Goal: Task Accomplishment & Management: Complete application form

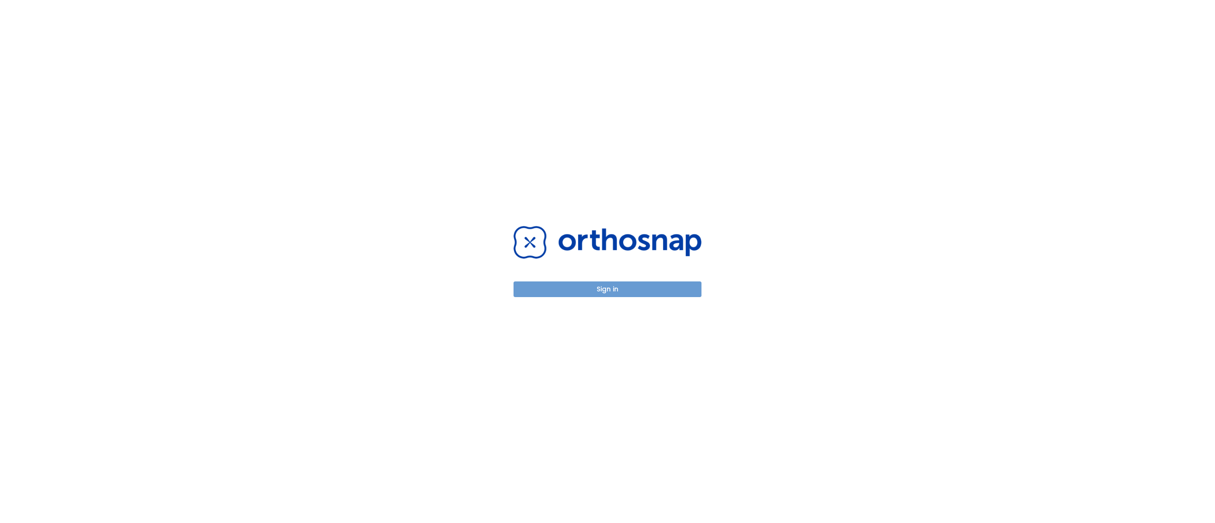
click at [542, 292] on button "Sign in" at bounding box center [607, 289] width 188 height 16
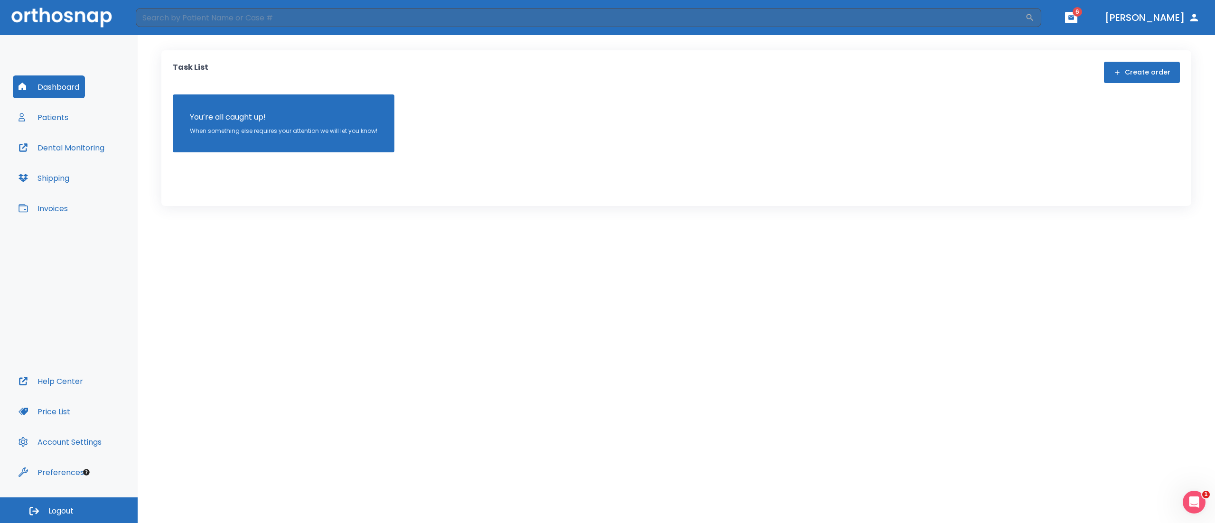
click at [81, 122] on div "Dashboard Patients Dental Monitoring Shipping Invoices" at bounding box center [69, 222] width 112 height 294
click at [68, 121] on button "Patients" at bounding box center [43, 117] width 61 height 23
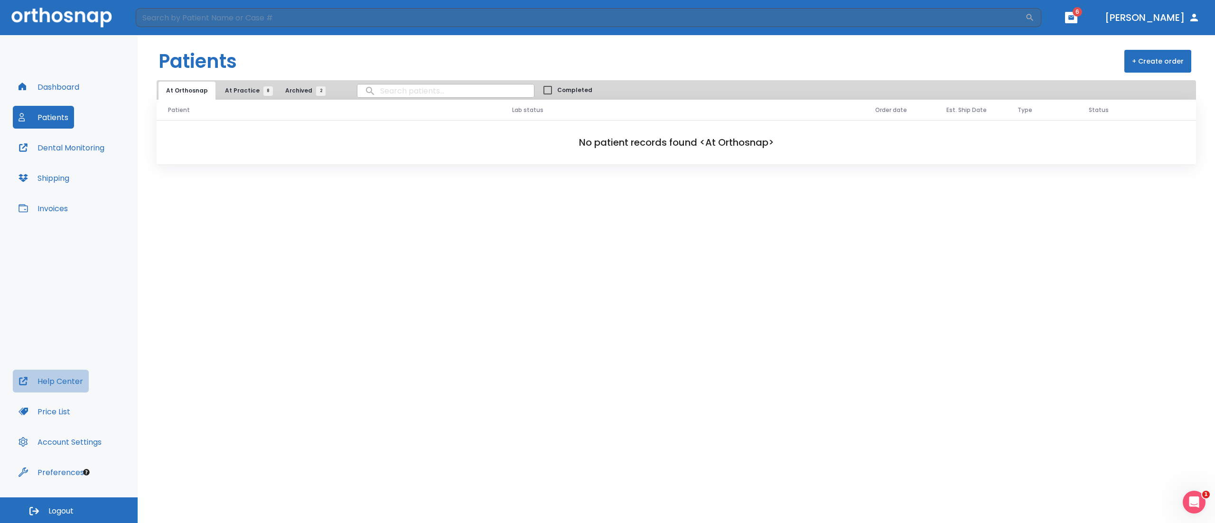
click at [78, 382] on button "Help Center" at bounding box center [51, 381] width 76 height 23
click at [253, 98] on button "At Practice 8" at bounding box center [246, 91] width 58 height 18
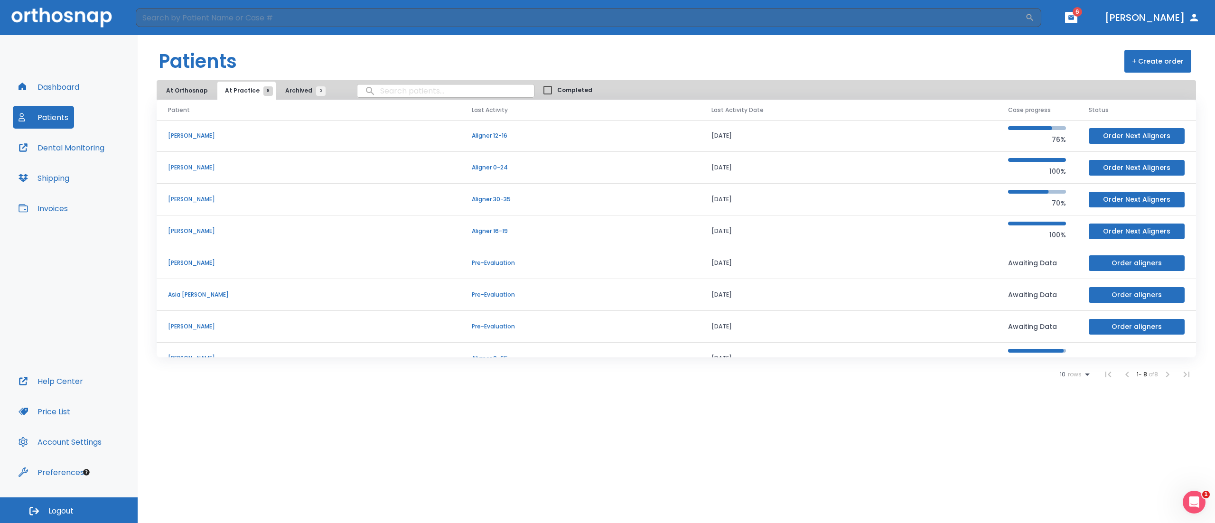
scroll to position [19, 0]
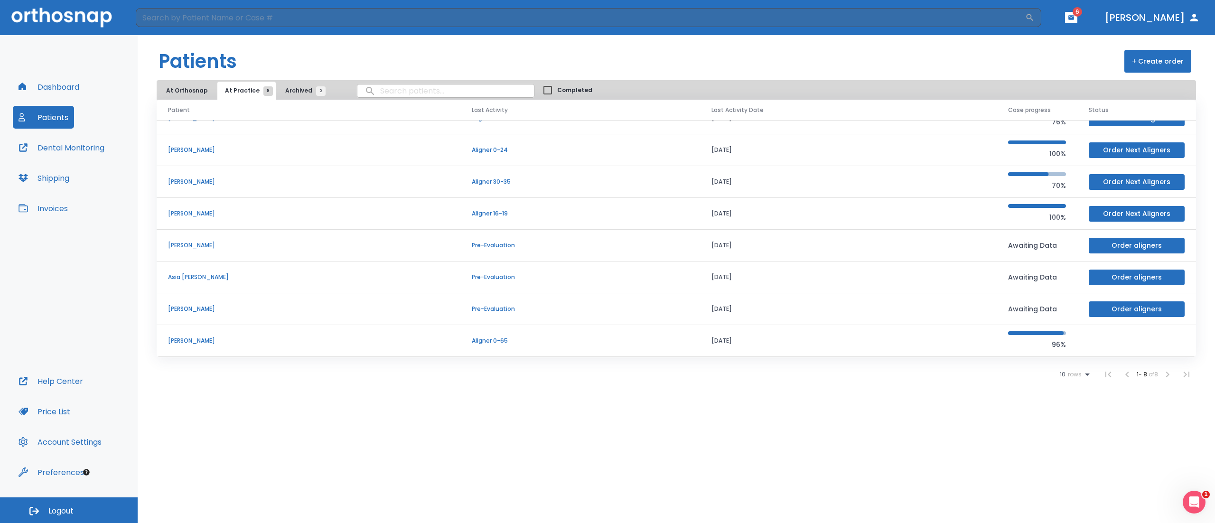
click at [280, 345] on p "[PERSON_NAME]" at bounding box center [308, 340] width 281 height 9
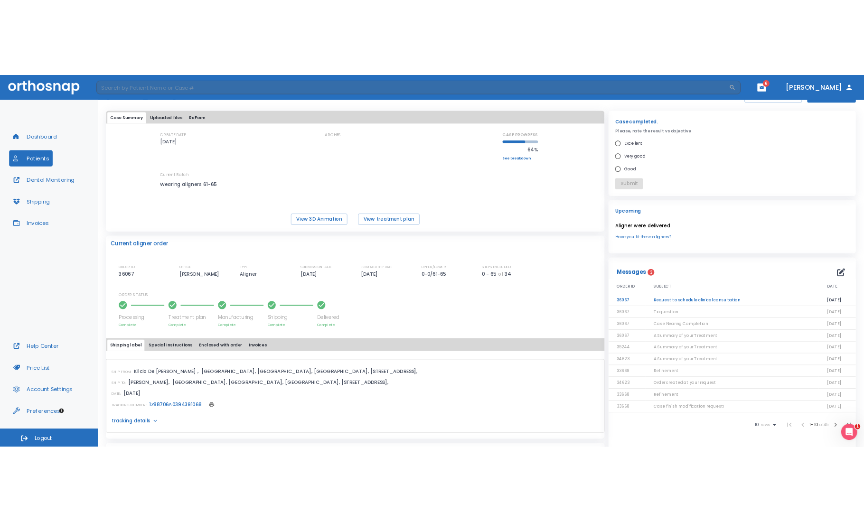
scroll to position [49, 0]
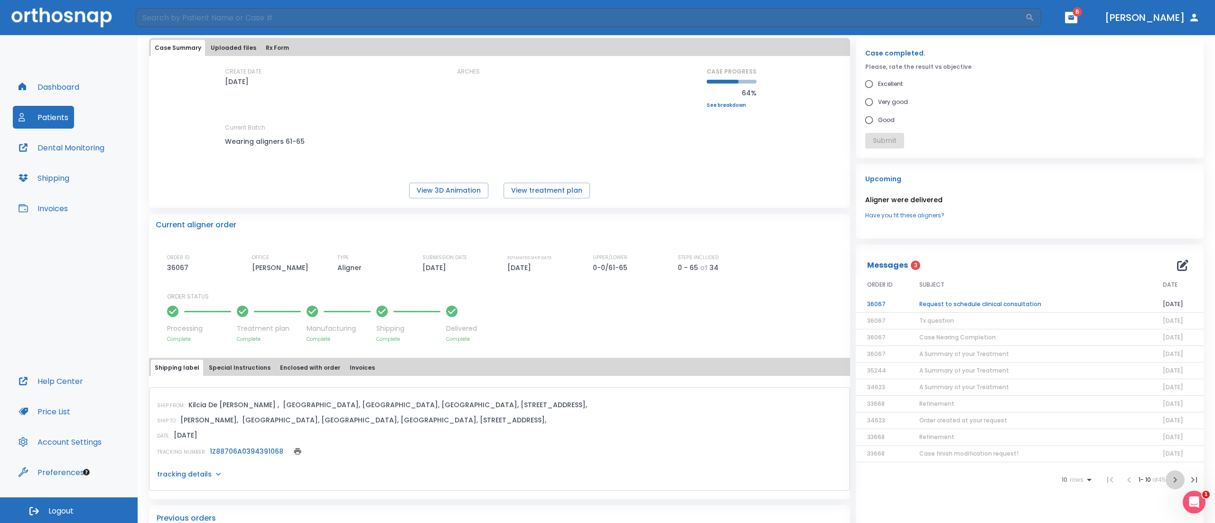
click at [1169, 485] on icon "button" at bounding box center [1174, 479] width 11 height 11
click at [1012, 303] on span "Reply: Case finish modification request!" at bounding box center [978, 304] width 118 height 8
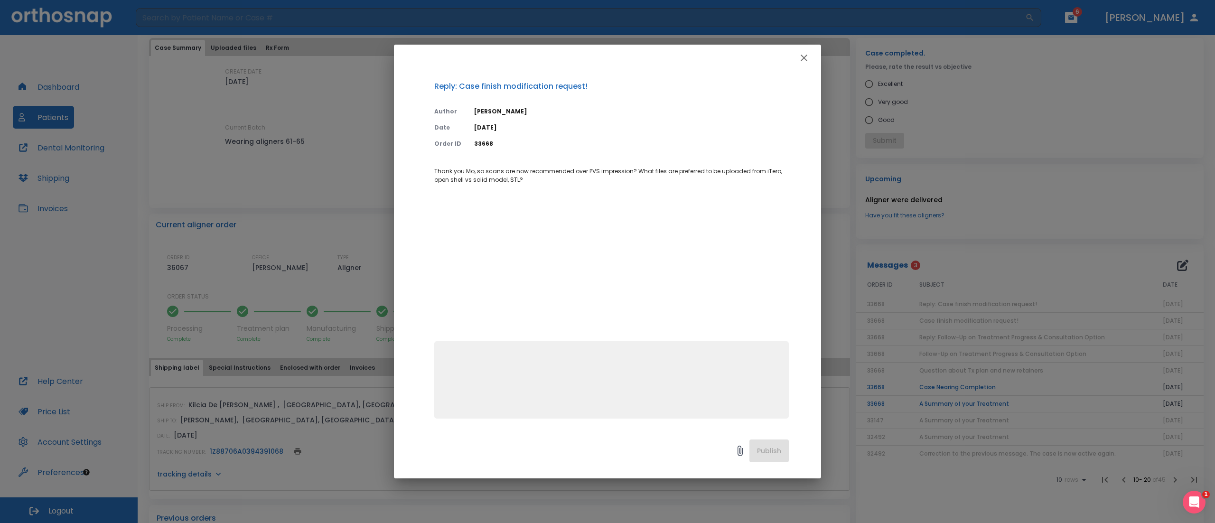
click at [940, 308] on div "Reply: Case finish modification request! Author [PERSON_NAME] Date [DATE] Order…" at bounding box center [607, 261] width 1215 height 523
click at [1016, 292] on div "Reply: Case finish modification request! Author [PERSON_NAME] Date [DATE] Order…" at bounding box center [607, 261] width 1215 height 523
click at [805, 60] on icon "button" at bounding box center [803, 57] width 11 height 11
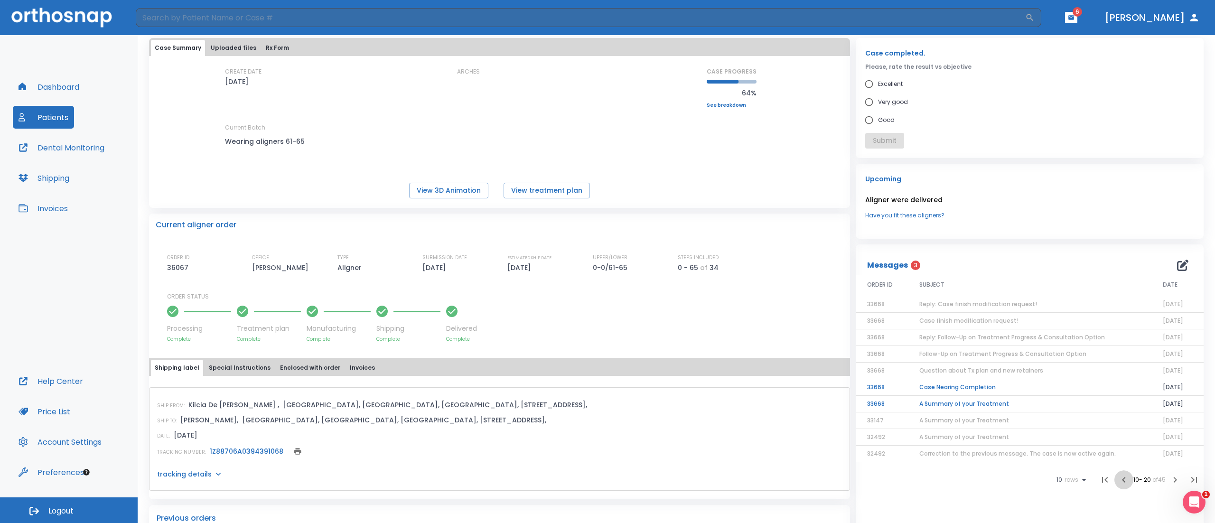
click at [1118, 482] on icon "button" at bounding box center [1123, 479] width 11 height 11
click at [997, 455] on span "Case finish modification request!" at bounding box center [968, 453] width 99 height 8
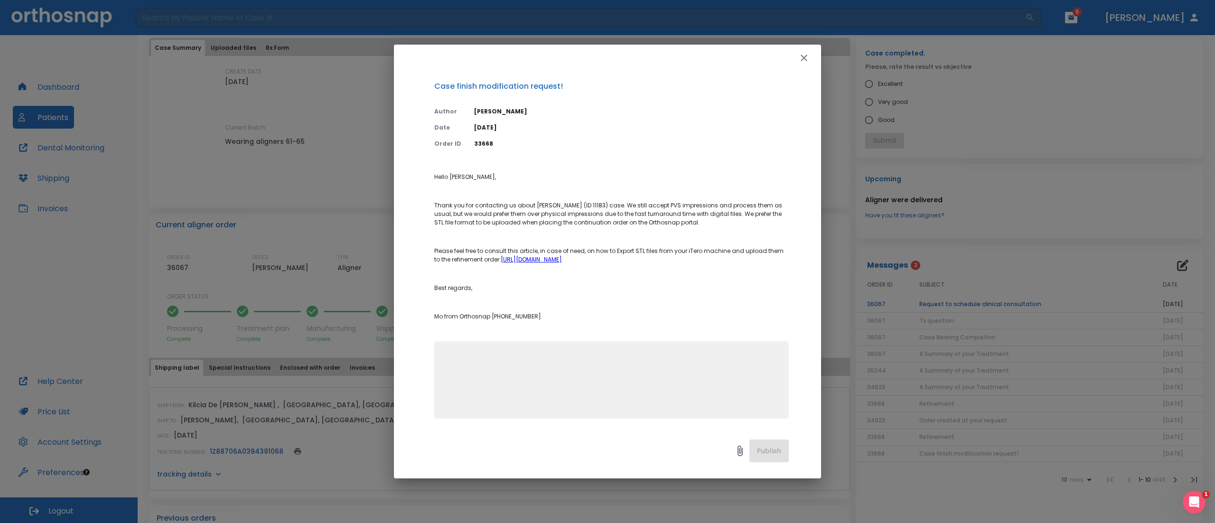
click at [562, 261] on link "[URL][DOMAIN_NAME]" at bounding box center [531, 259] width 61 height 8
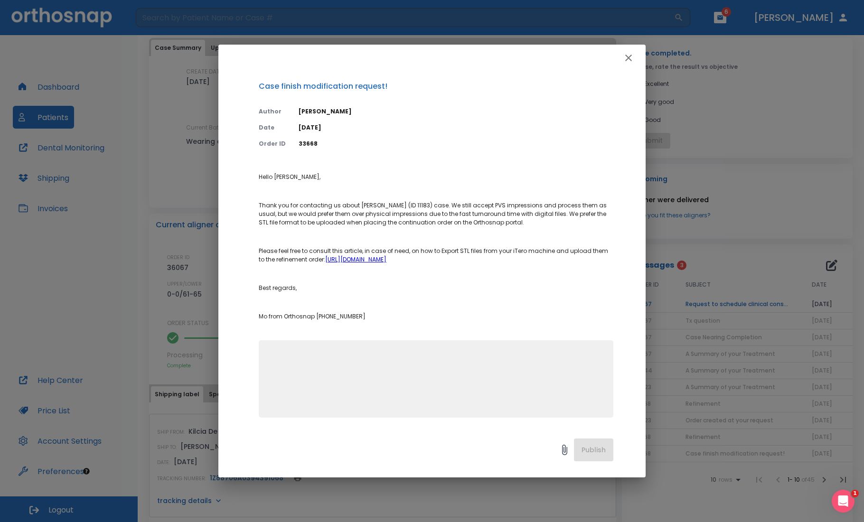
click at [687, 174] on div "Case finish modification request! Author [PERSON_NAME] Date [DATE] Order ID 336…" at bounding box center [432, 261] width 864 height 522
click at [624, 61] on icon "button" at bounding box center [628, 57] width 11 height 11
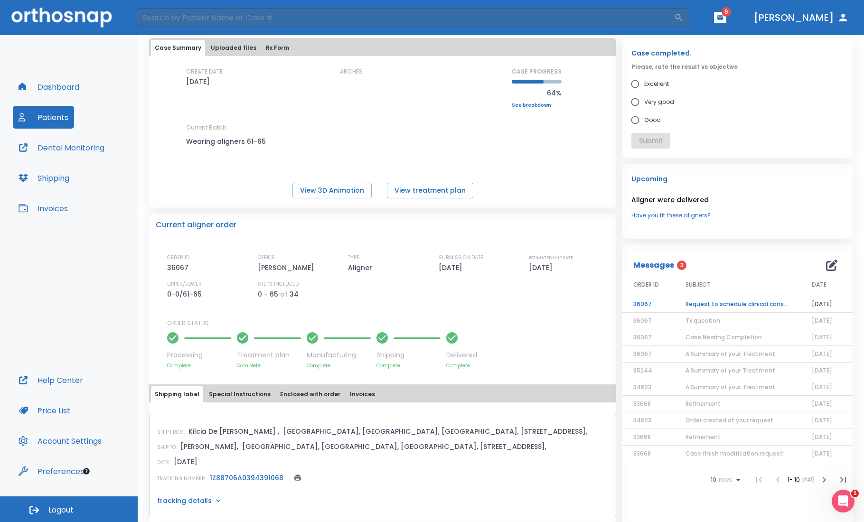
scroll to position [0, 0]
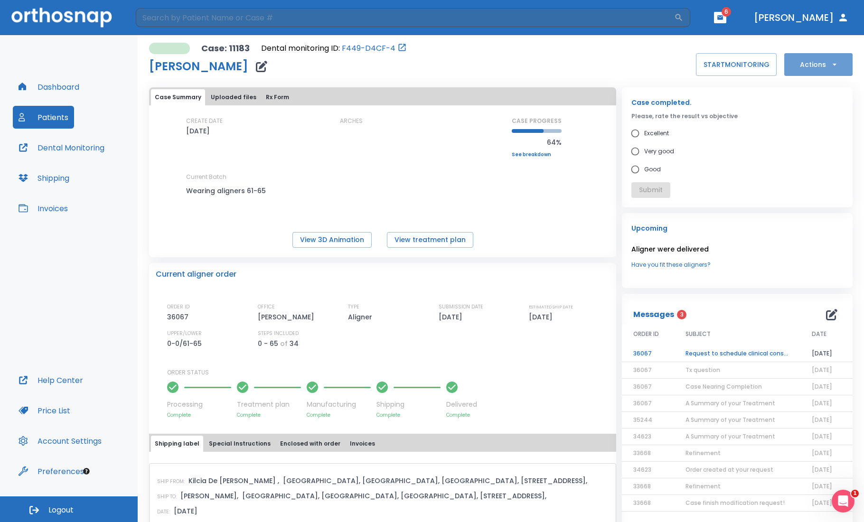
click at [817, 68] on button "Actions" at bounding box center [818, 64] width 68 height 23
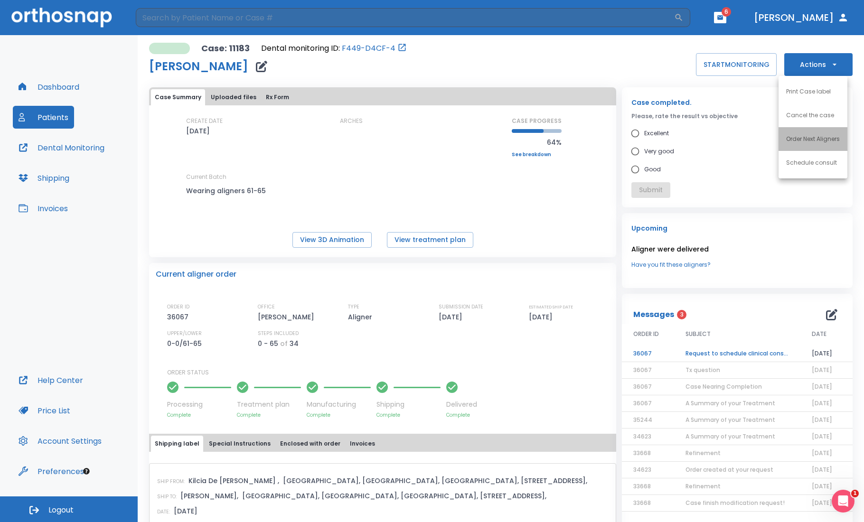
click at [836, 143] on li "Order Next Aligners" at bounding box center [812, 139] width 69 height 24
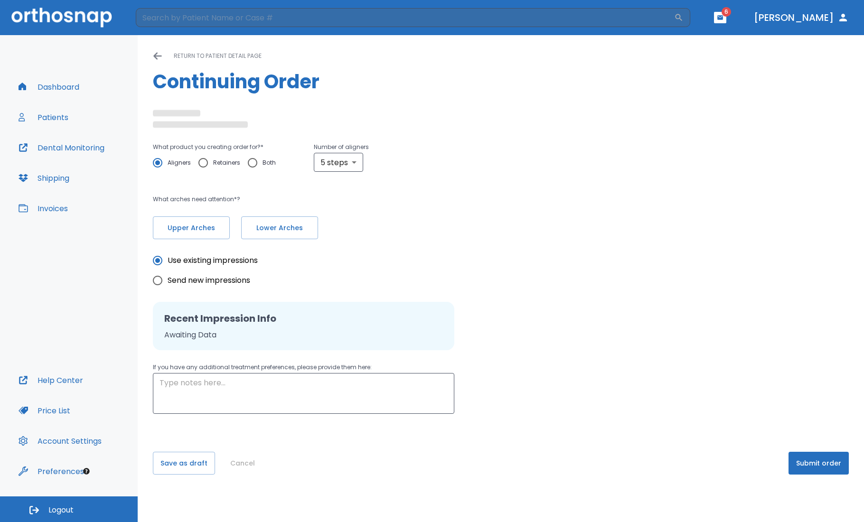
radio input "false"
radio input "true"
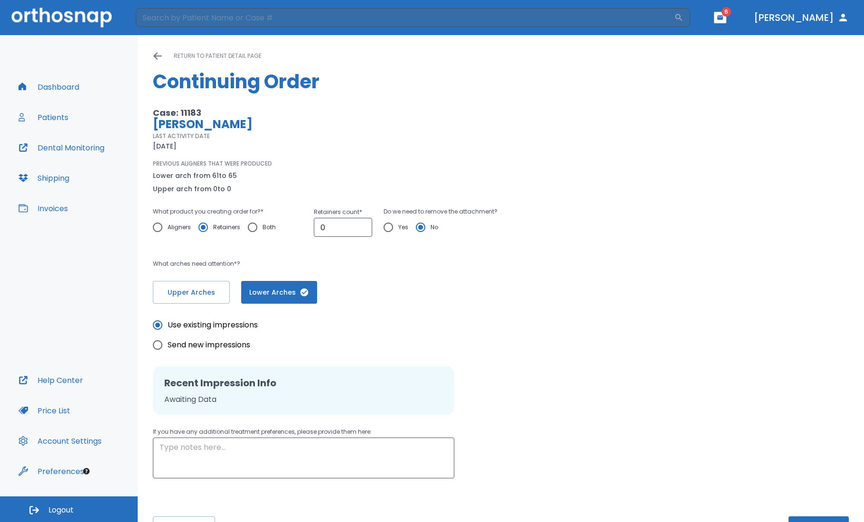
click at [190, 225] on div "Aligners Retainers Both" at bounding box center [218, 227] width 130 height 20
click at [181, 229] on span "Aligners" at bounding box center [179, 227] width 23 height 11
click at [168, 229] on input "Aligners" at bounding box center [158, 227] width 20 height 20
radio input "true"
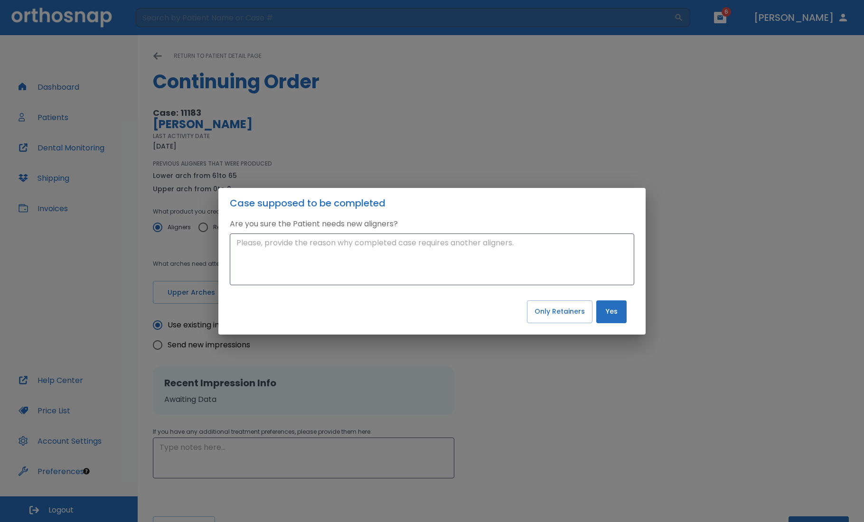
click at [558, 290] on div "Are you sure the Patient needs new aligners? x ​" at bounding box center [431, 257] width 427 height 78
click at [460, 261] on textarea at bounding box center [431, 259] width 391 height 44
click at [532, 229] on p "Are you sure the Patient needs new aligners?" at bounding box center [432, 223] width 404 height 11
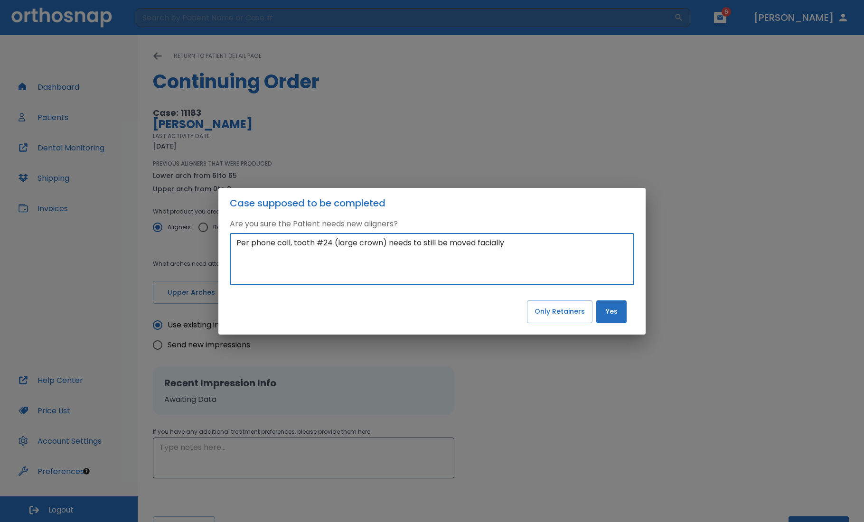
click at [531, 244] on textarea "Per phone call, tooth #24 (large crown) needs to still be moved facially" at bounding box center [431, 259] width 391 height 44
click at [534, 246] on textarea "Per phone call, tooth #24 (large crown) needs to still be moved facially more t…" at bounding box center [431, 259] width 391 height 44
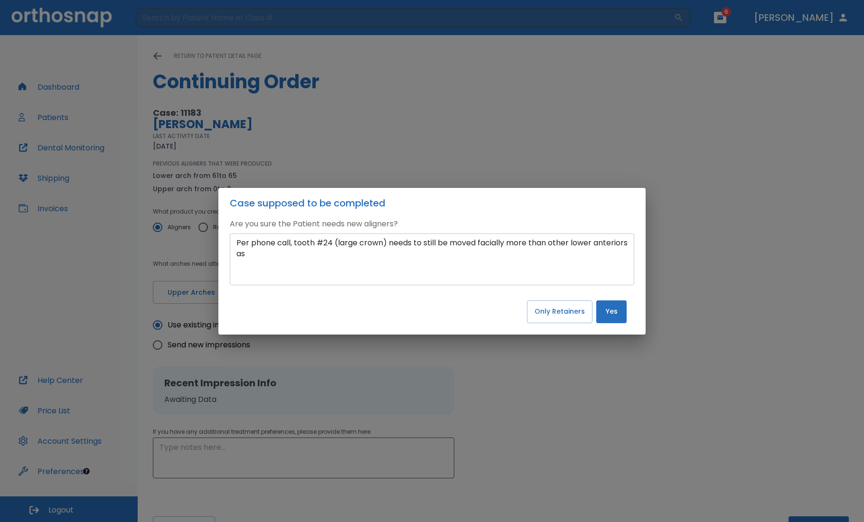
click at [552, 235] on div "Per phone call, tooth #24 (large crown) needs to still be moved facially more t…" at bounding box center [432, 259] width 404 height 52
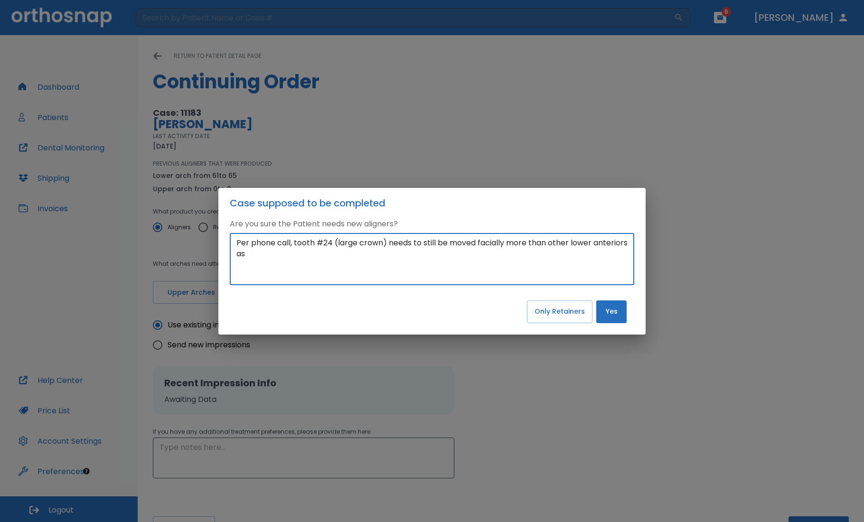
click at [556, 244] on textarea "Per phone call, tooth #24 (large crown) needs to still be moved facially more t…" at bounding box center [431, 259] width 391 height 44
click at [551, 257] on textarea "Per phone call, tooth #24 (large crown) needs to still be moved facially more t…" at bounding box center [431, 259] width 391 height 44
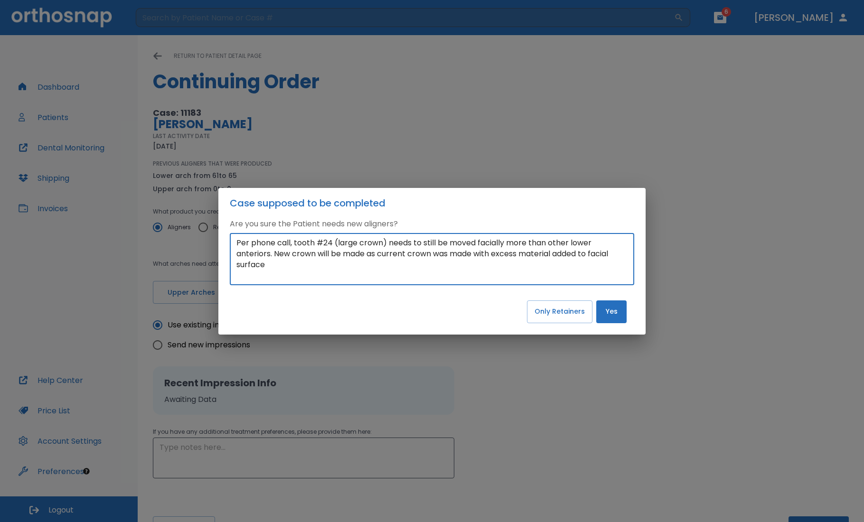
click at [502, 252] on textarea "Per phone call, tooth #24 (large crown) needs to still be moved facially more t…" at bounding box center [431, 259] width 391 height 44
type textarea "Per phone call, tooth #24 (large crown) needs to still be moved facially more t…"
click at [623, 320] on button "Yes" at bounding box center [611, 311] width 30 height 23
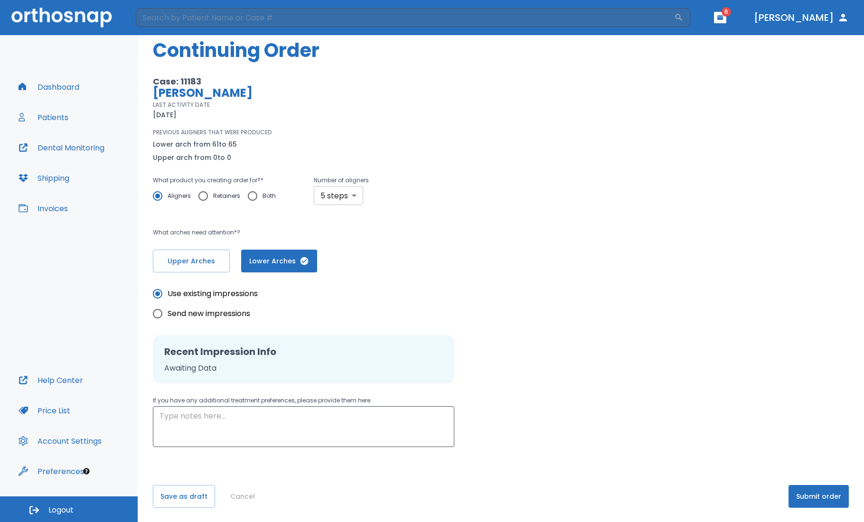
scroll to position [32, 0]
click at [221, 313] on span "Send new impressions" at bounding box center [209, 312] width 83 height 11
click at [168, 313] on input "Send new impressions" at bounding box center [158, 313] width 20 height 20
radio input "true"
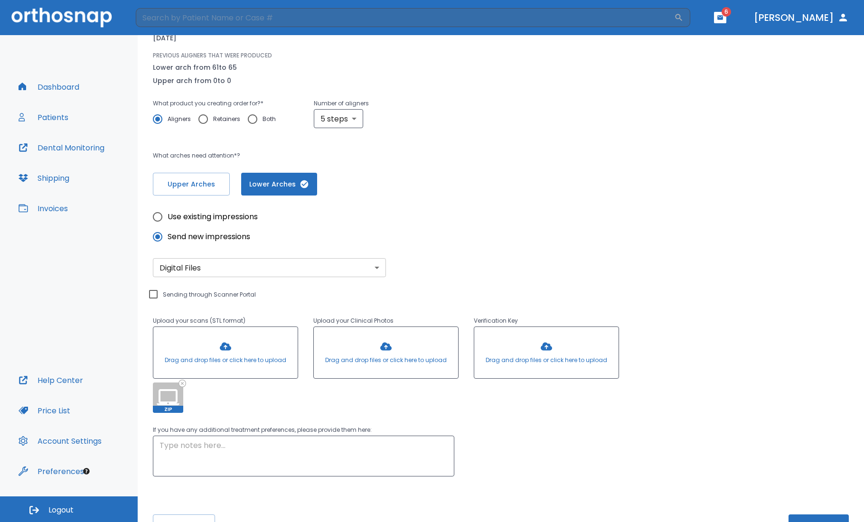
scroll to position [139, 0]
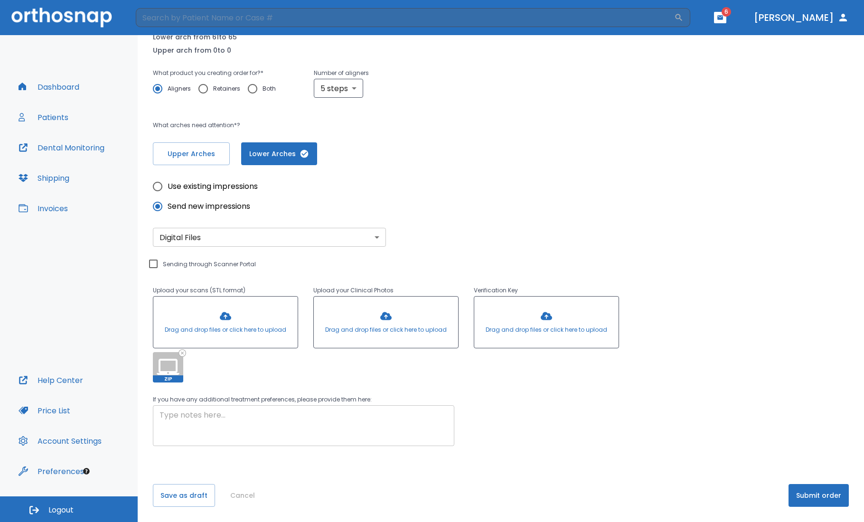
click at [304, 408] on div "x ​" at bounding box center [303, 425] width 301 height 41
paste textarea "Per phone call, tooth #24 (large crown) needs to still be moved facially more t…"
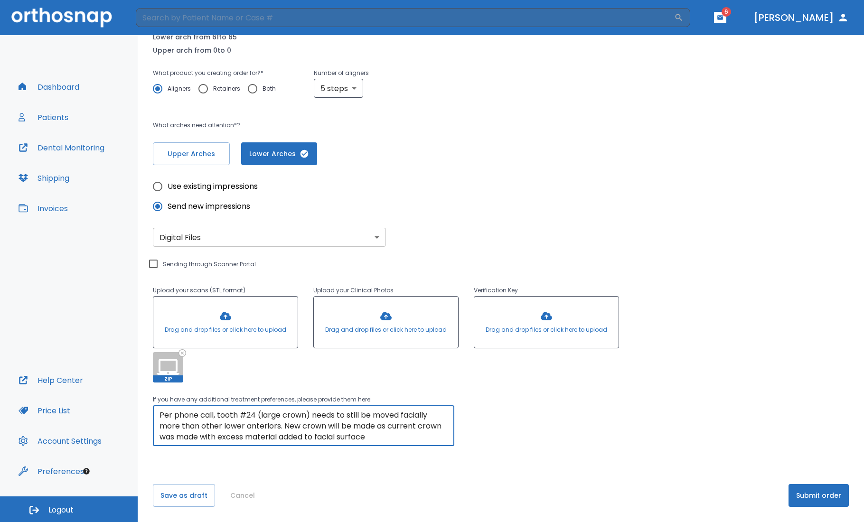
type textarea "Per phone call, tooth #24 (large crown) needs to still be moved facially more t…"
click at [800, 483] on div "Please, wait until data(files) saving will have finished return to patient deta…" at bounding box center [501, 209] width 726 height 625
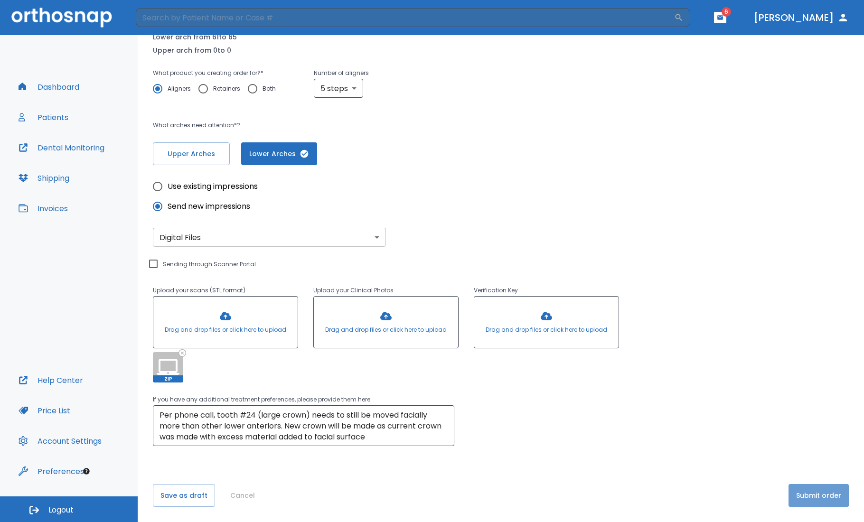
click at [803, 489] on button "Submit order" at bounding box center [818, 495] width 60 height 23
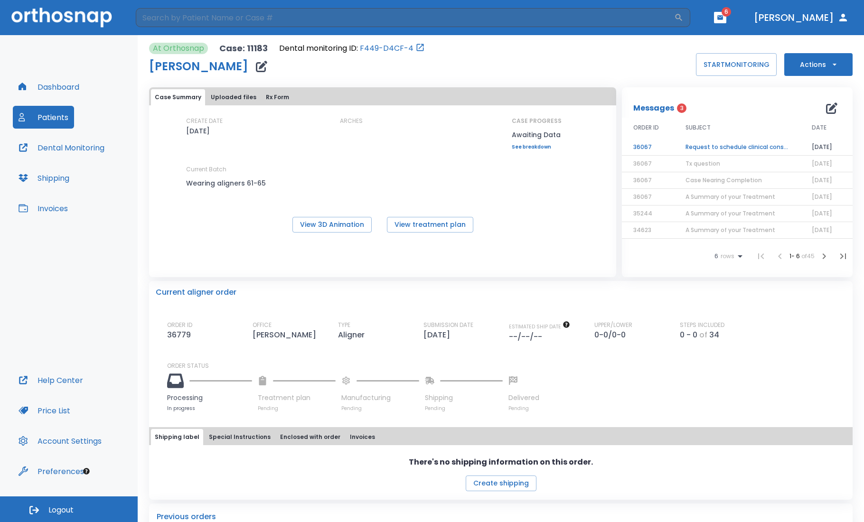
click at [755, 144] on td "Request to schedule clinical consultation" at bounding box center [737, 147] width 126 height 17
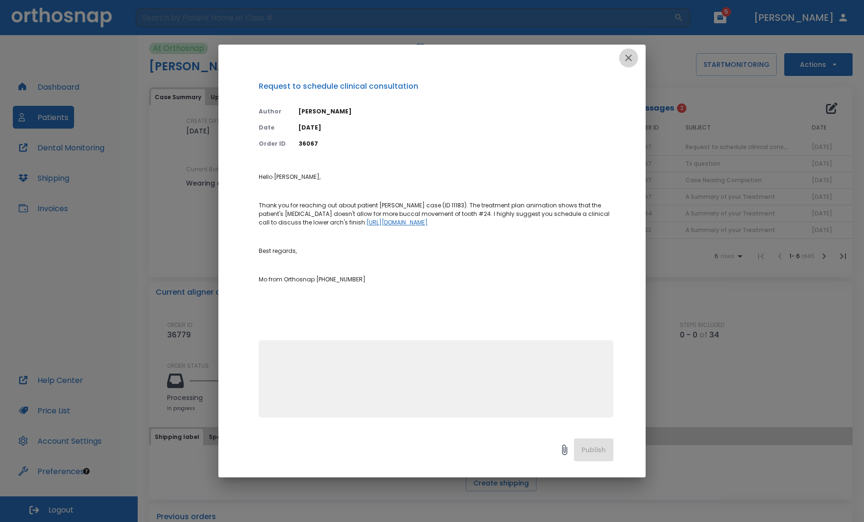
click at [634, 58] on button "button" at bounding box center [628, 57] width 19 height 19
